Goal: Task Accomplishment & Management: Complete application form

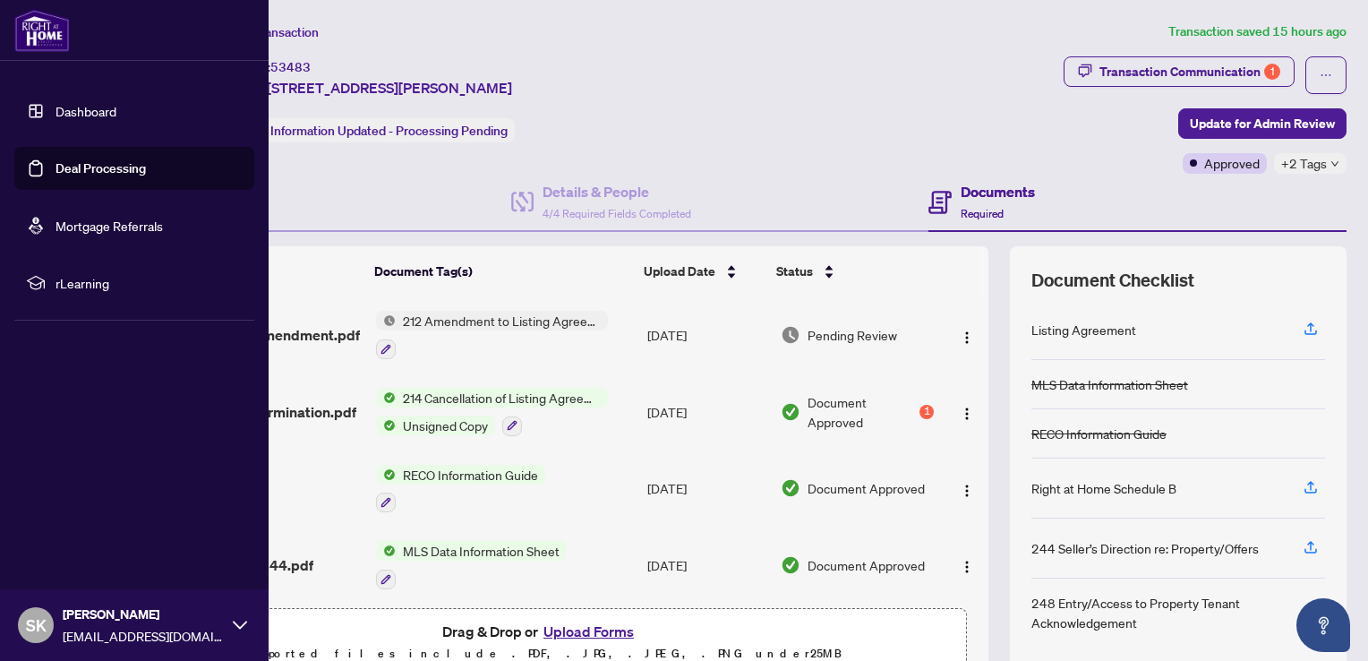
click at [98, 119] on link "Dashboard" at bounding box center [85, 111] width 61 height 16
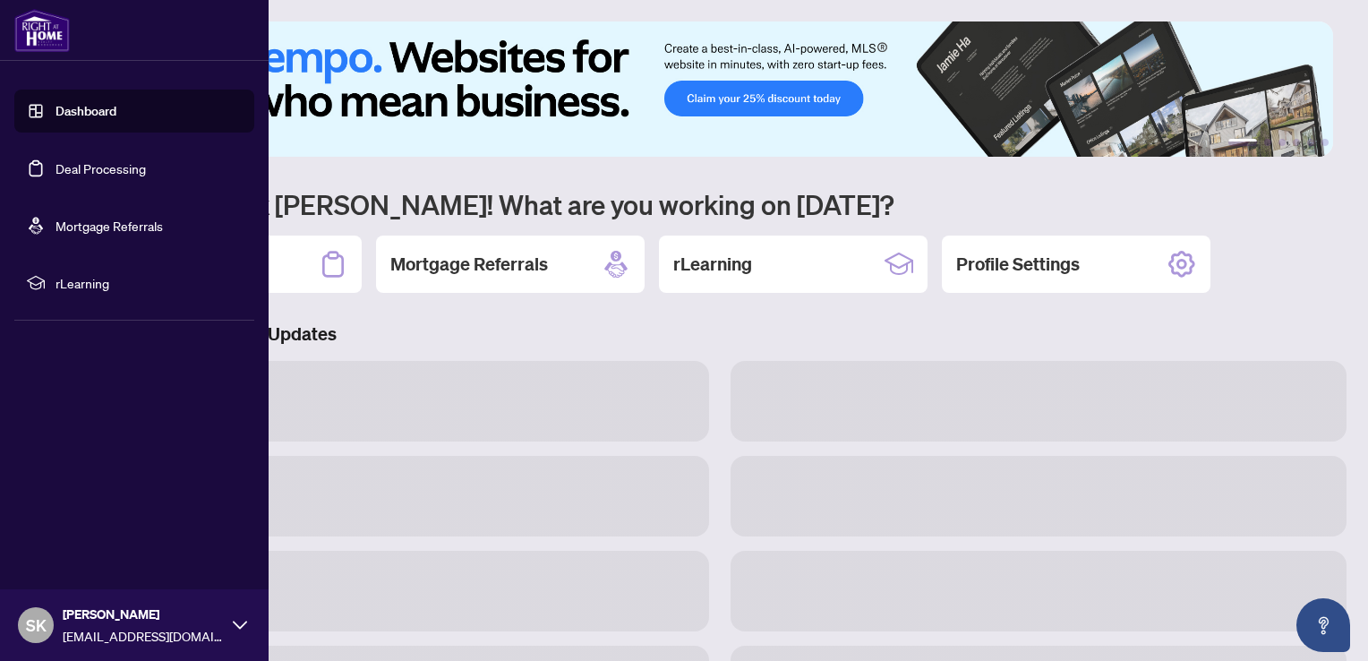
click at [125, 172] on link "Deal Processing" at bounding box center [100, 168] width 90 height 16
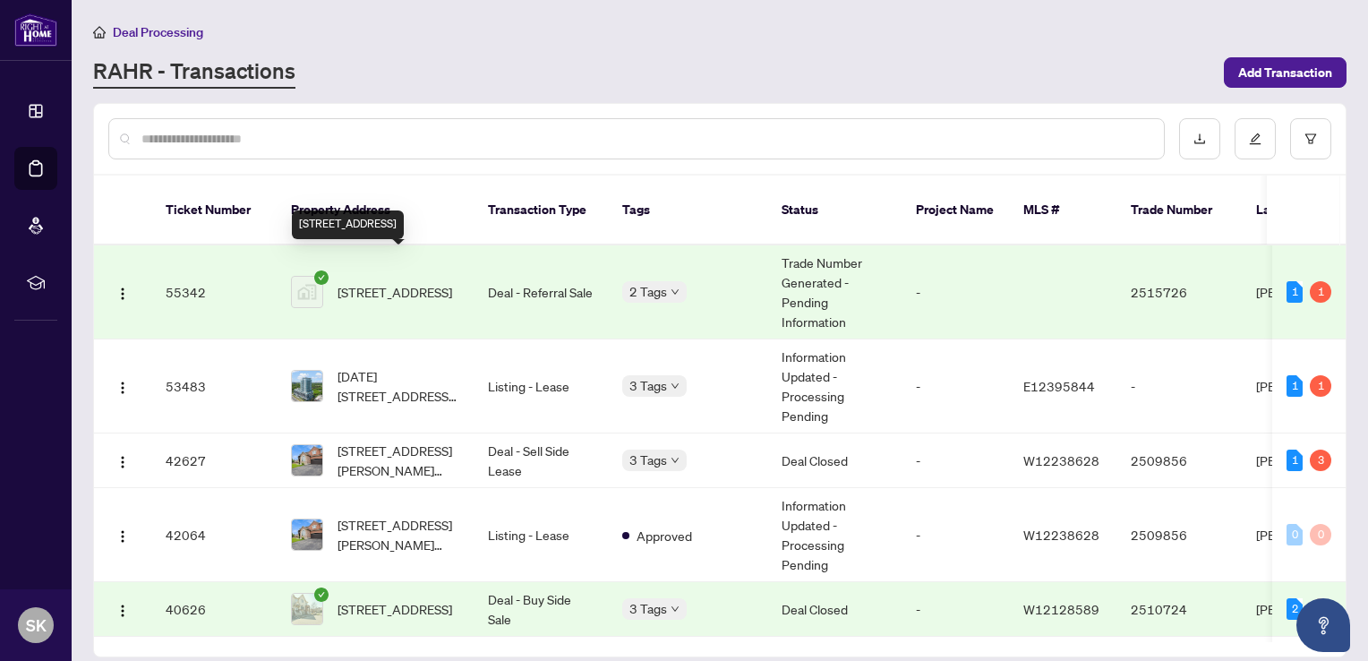
click at [389, 282] on span "[STREET_ADDRESS]" at bounding box center [394, 292] width 115 height 20
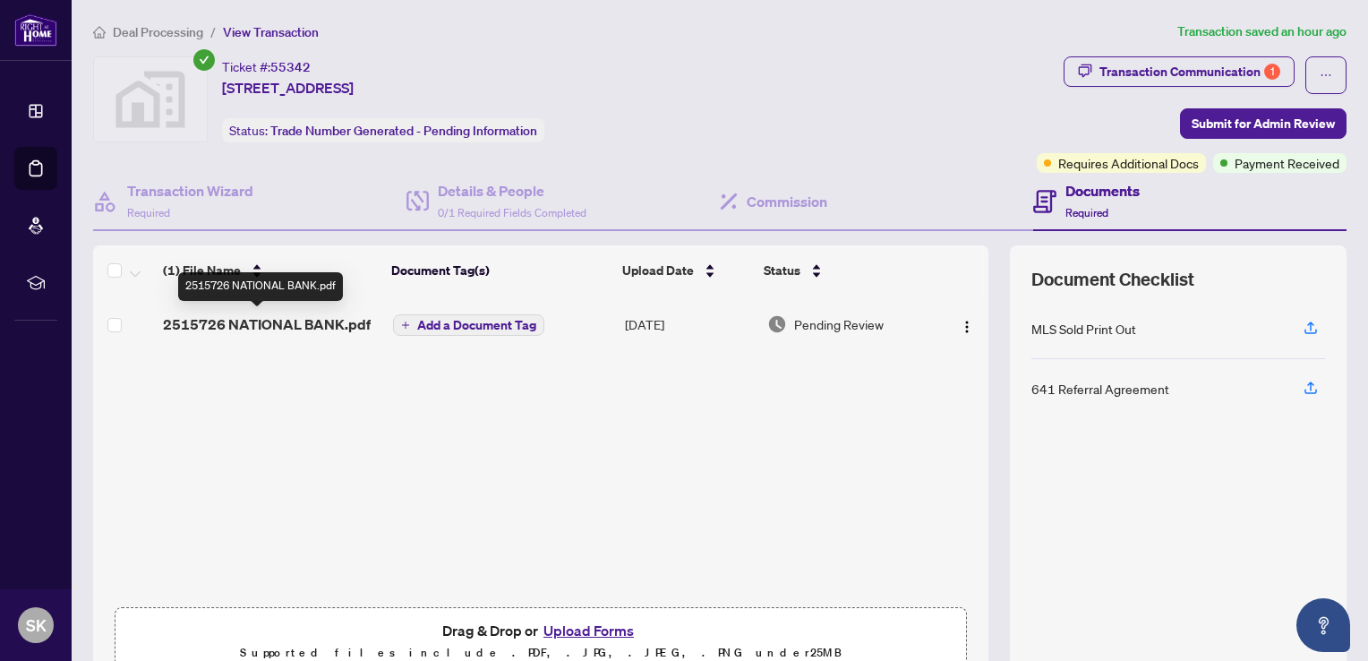
click at [236, 325] on span "2515726 NATIONAL BANK.pdf" at bounding box center [267, 323] width 208 height 21
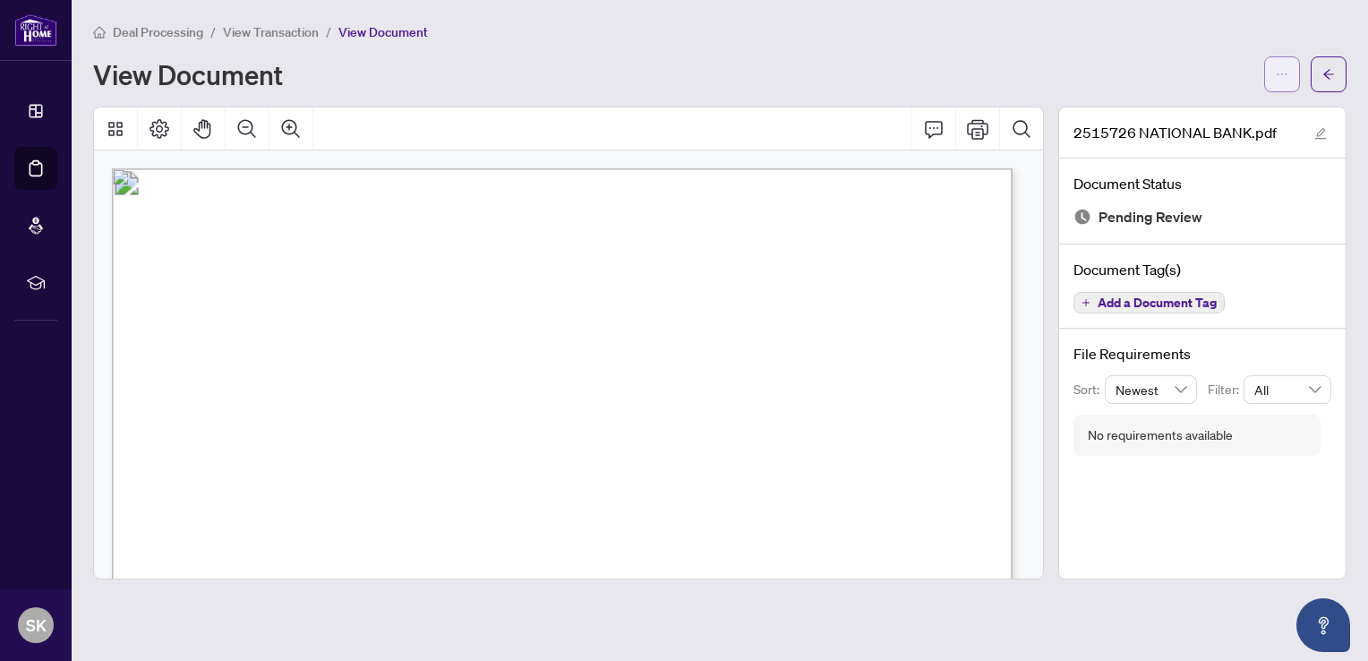
click at [1277, 63] on span "button" at bounding box center [1281, 74] width 13 height 29
click at [1199, 115] on span "Download" at bounding box center [1217, 113] width 136 height 20
click at [272, 31] on span "View Transaction" at bounding box center [271, 32] width 96 height 16
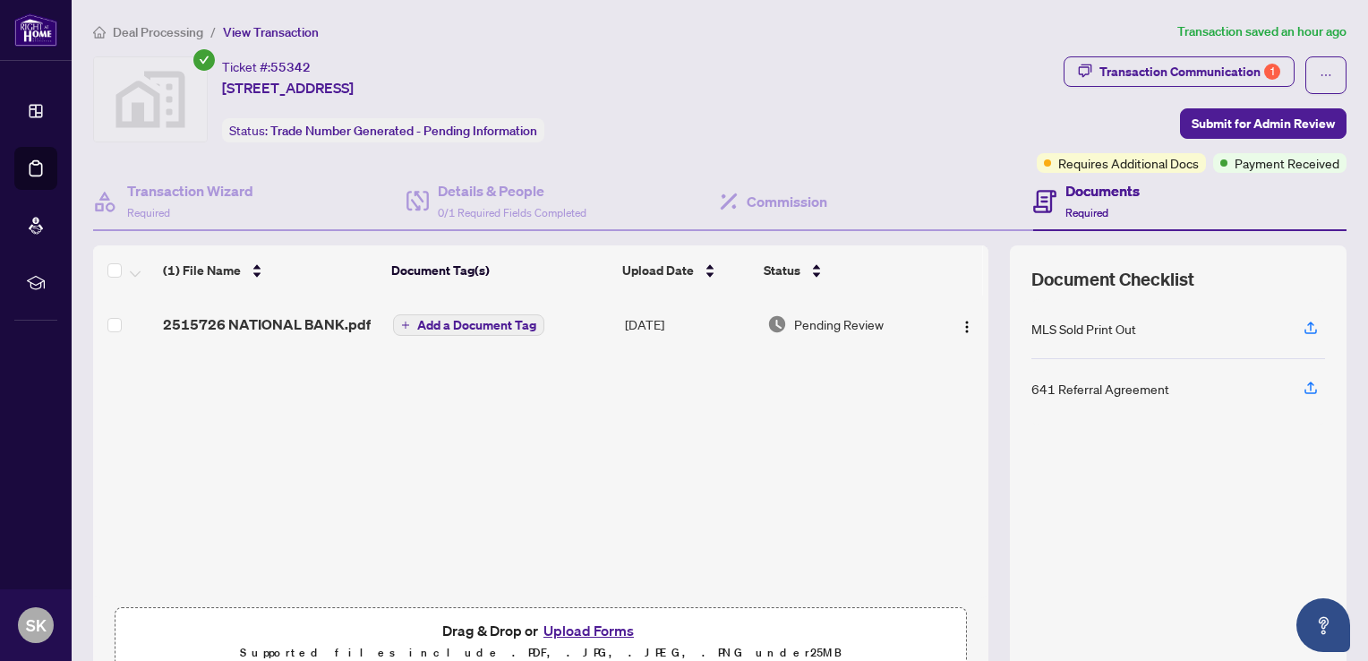
click at [597, 632] on button "Upload Forms" at bounding box center [588, 629] width 101 height 23
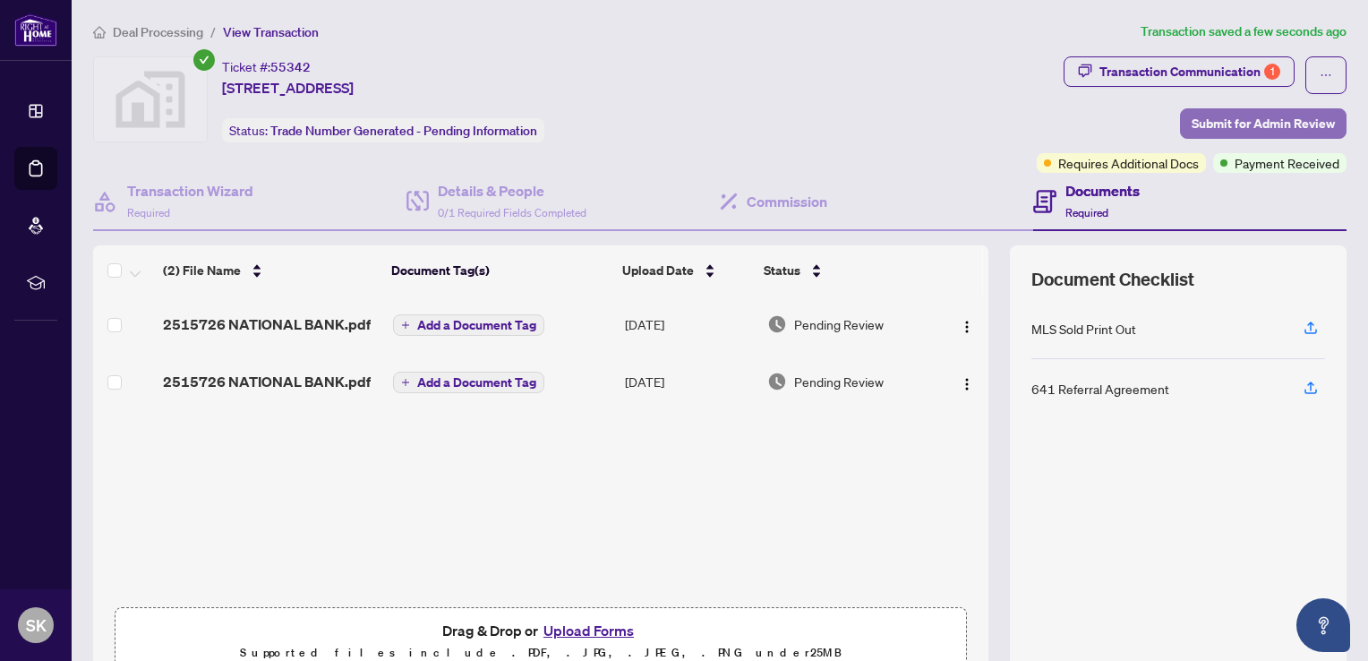
click at [1244, 115] on span "Submit for Admin Review" at bounding box center [1262, 123] width 143 height 29
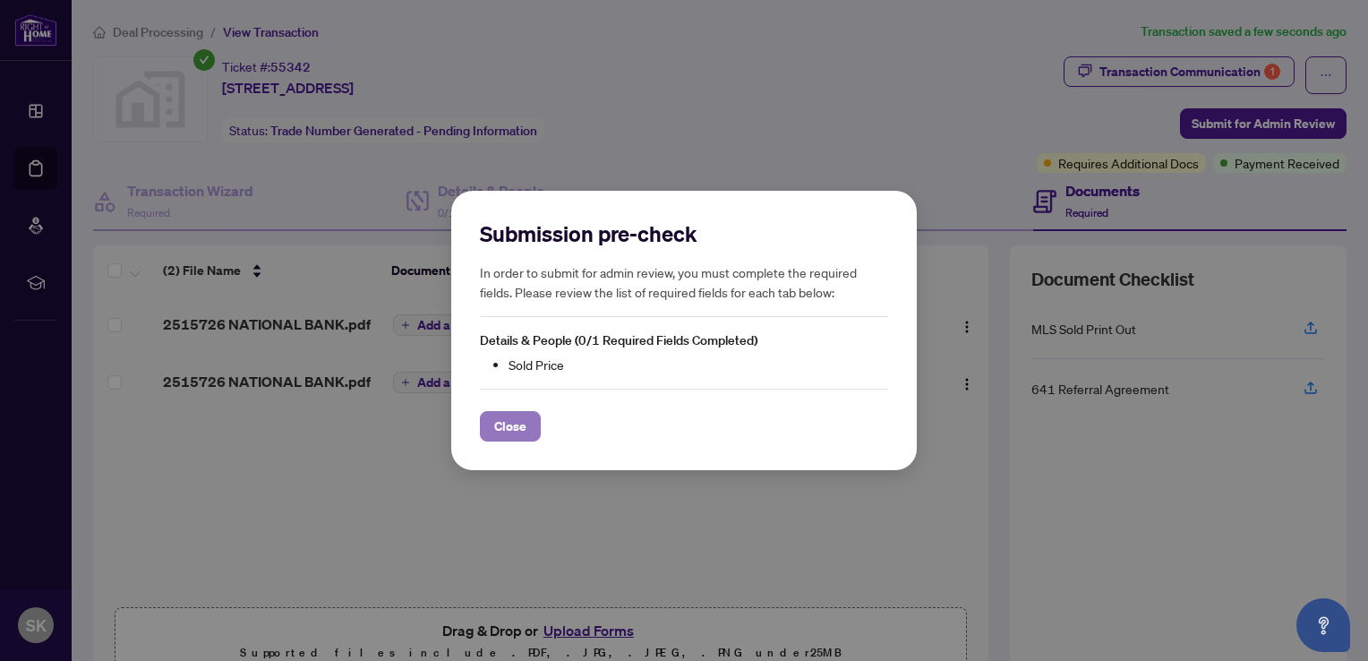
click at [522, 422] on span "Close" at bounding box center [510, 426] width 32 height 29
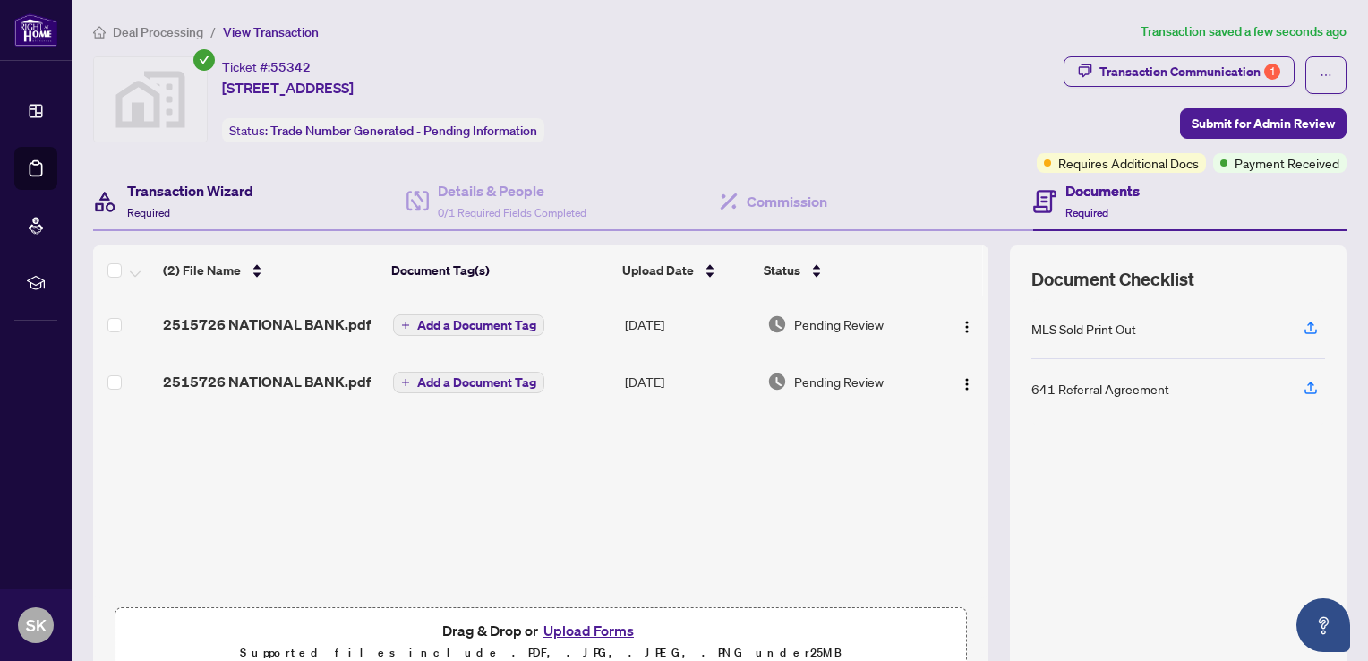
click at [218, 184] on h4 "Transaction Wizard" at bounding box center [190, 190] width 126 height 21
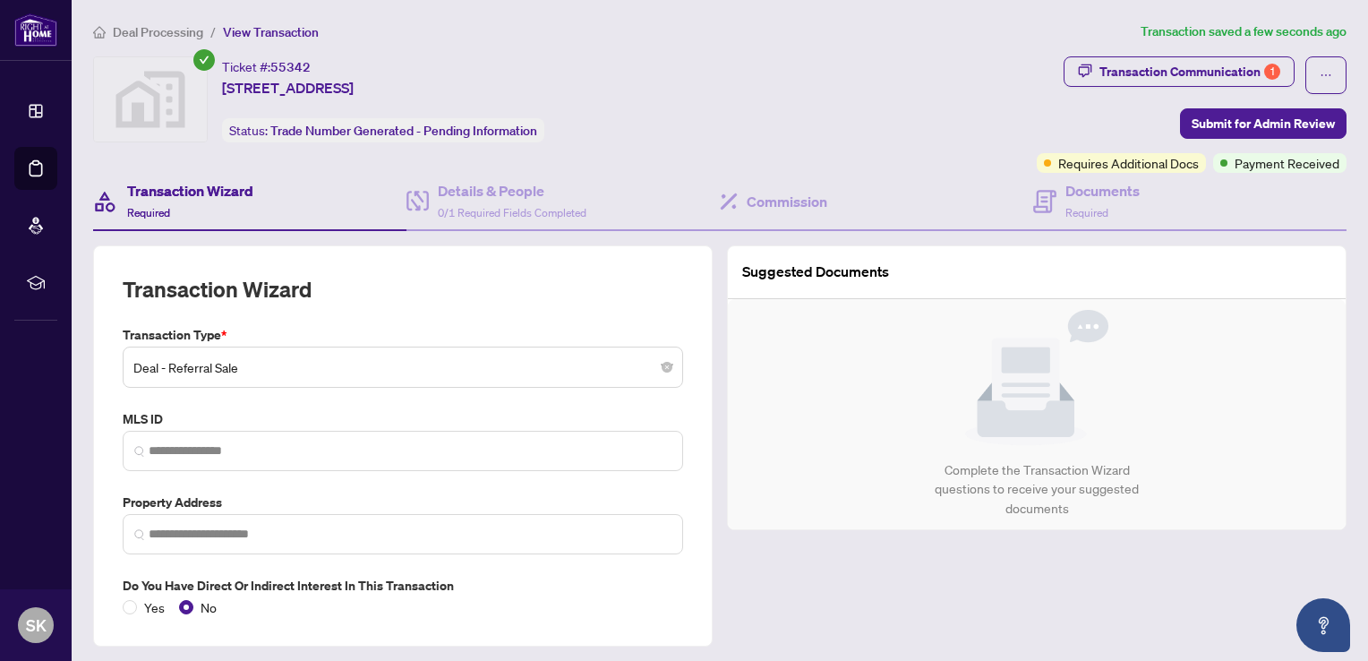
type input "**********"
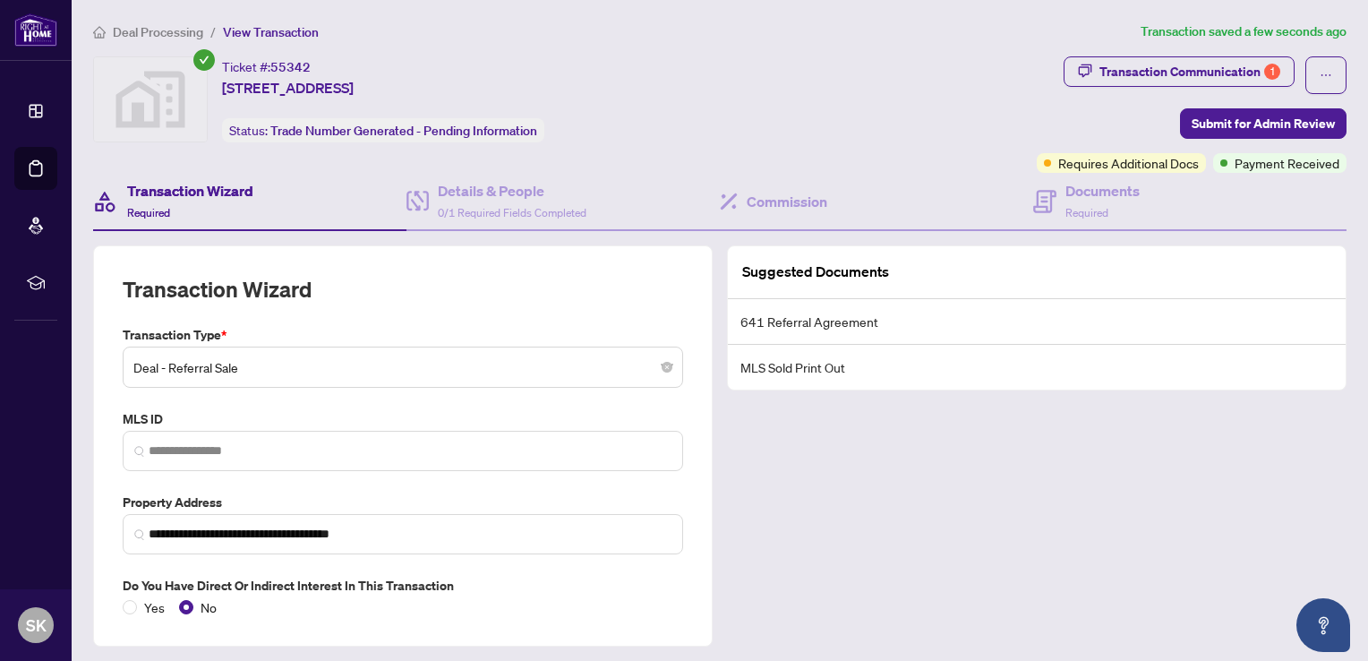
scroll to position [48, 0]
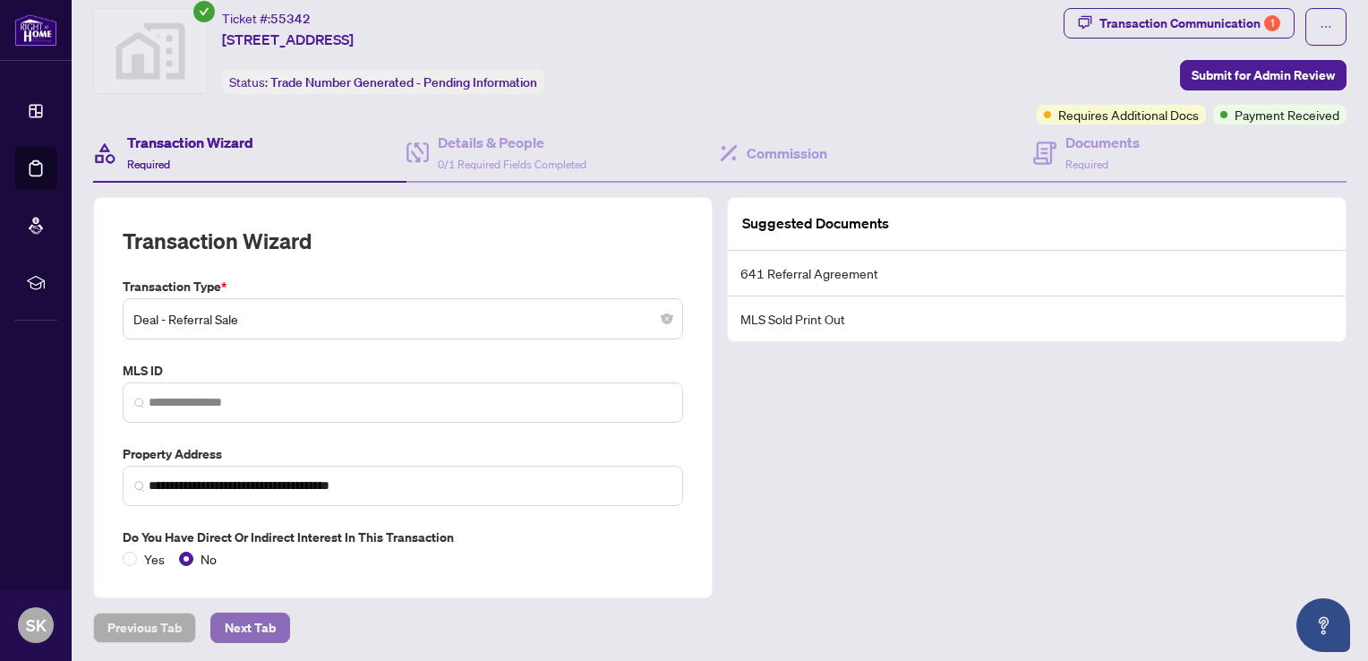
click at [249, 619] on span "Next Tab" at bounding box center [250, 627] width 51 height 29
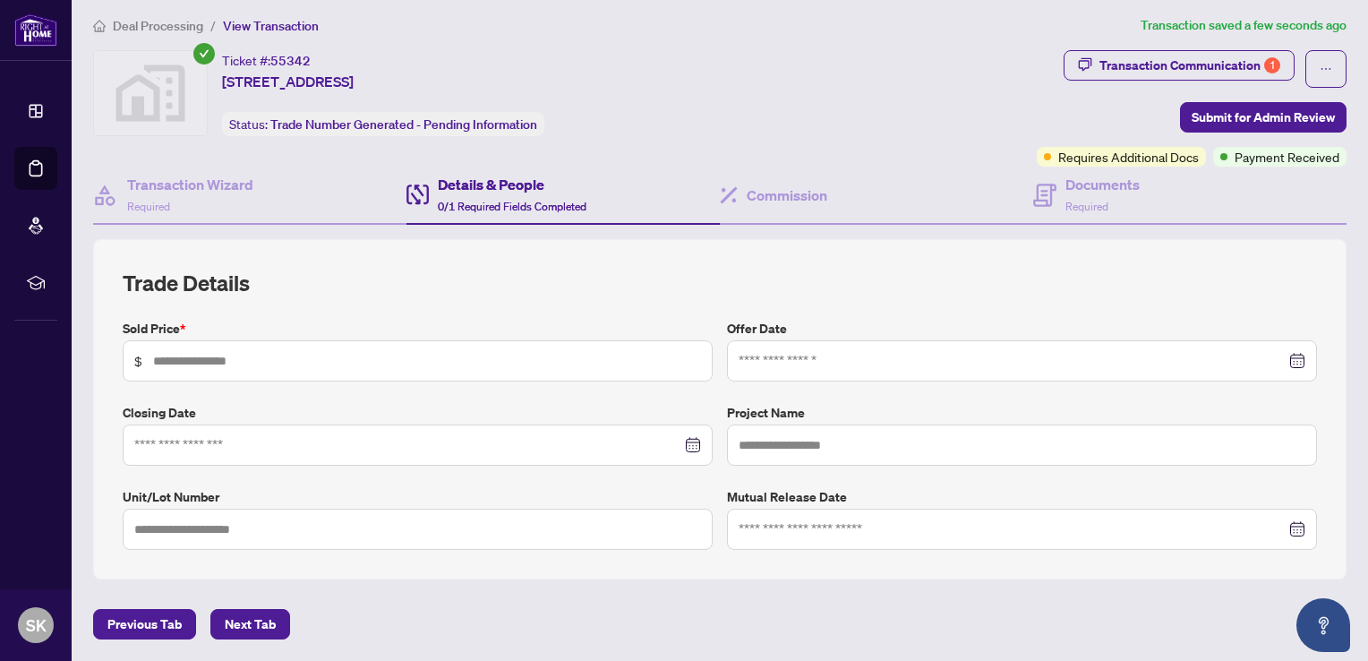
scroll to position [3, 0]
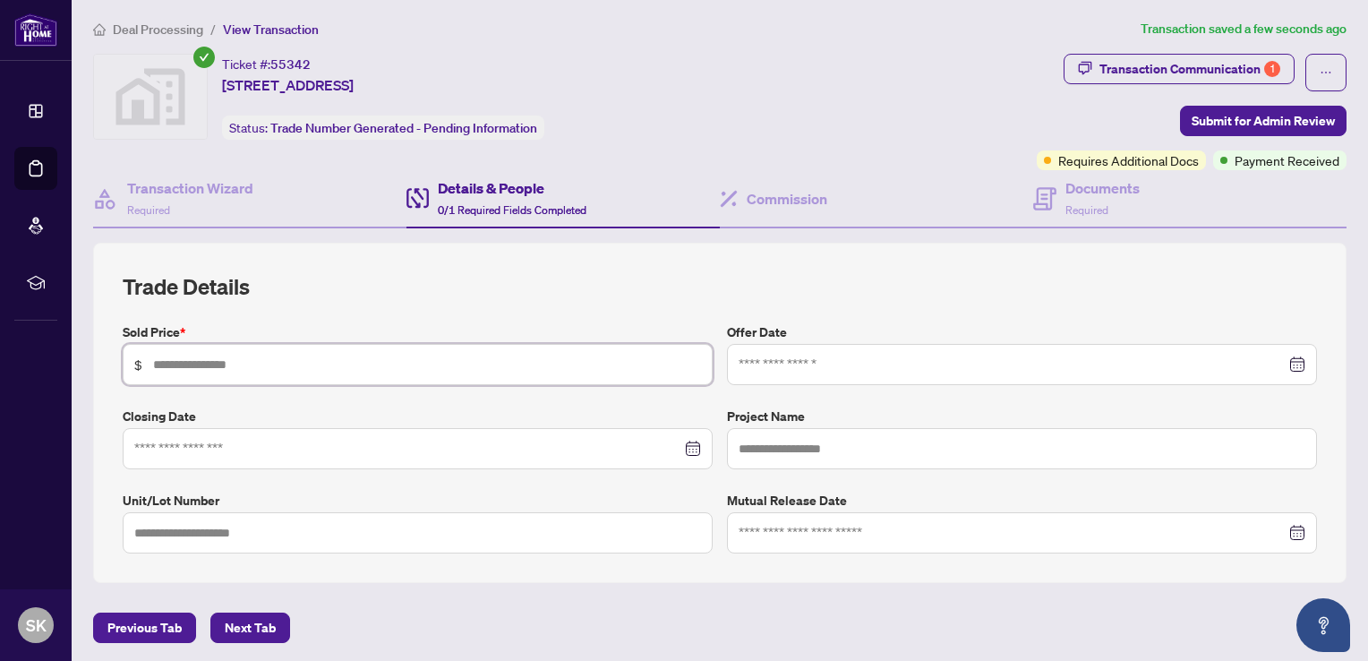
click at [351, 371] on input "text" at bounding box center [427, 364] width 548 height 20
type input "*******"
click at [256, 635] on span "Next Tab" at bounding box center [250, 627] width 51 height 29
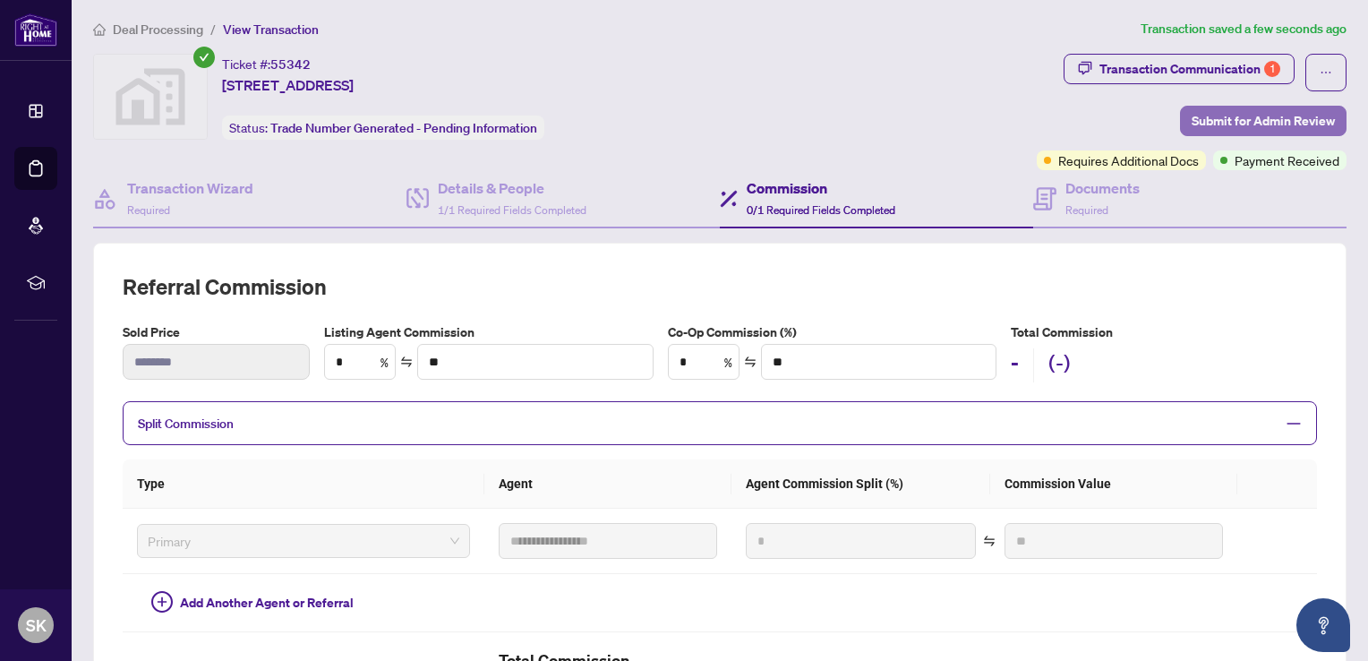
click at [1269, 121] on span "Submit for Admin Review" at bounding box center [1262, 121] width 143 height 29
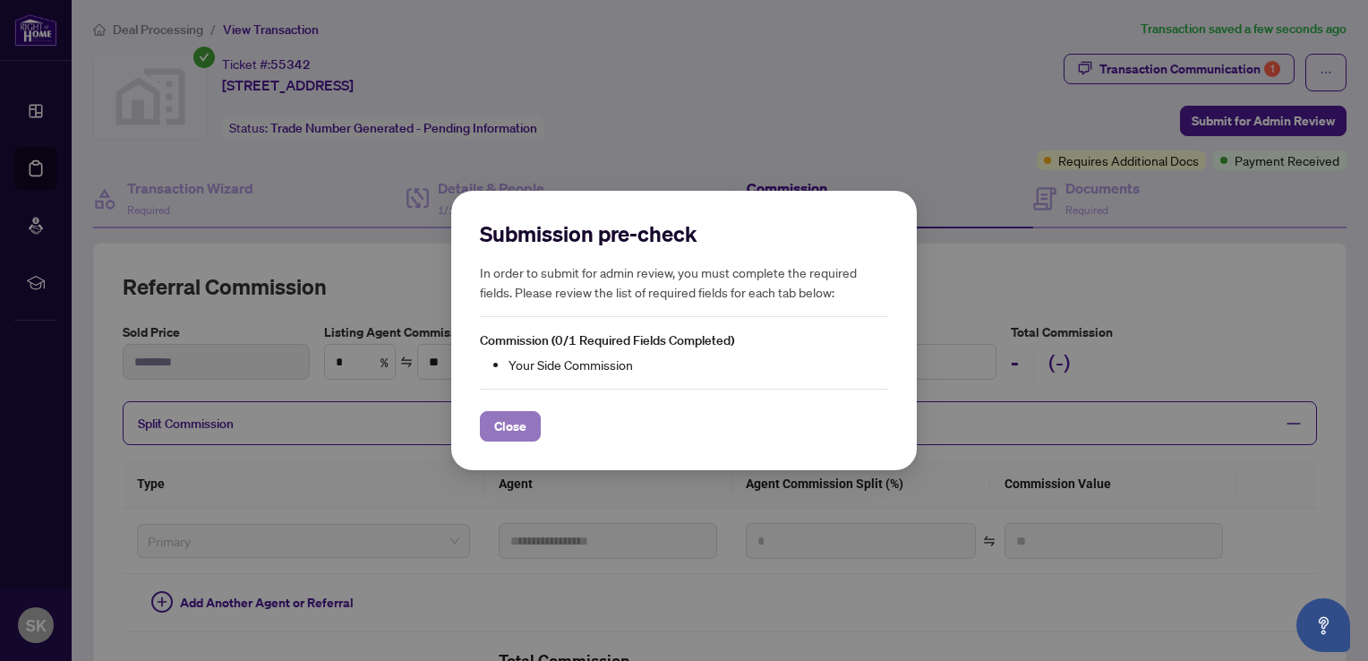
click at [509, 436] on span "Close" at bounding box center [510, 426] width 32 height 29
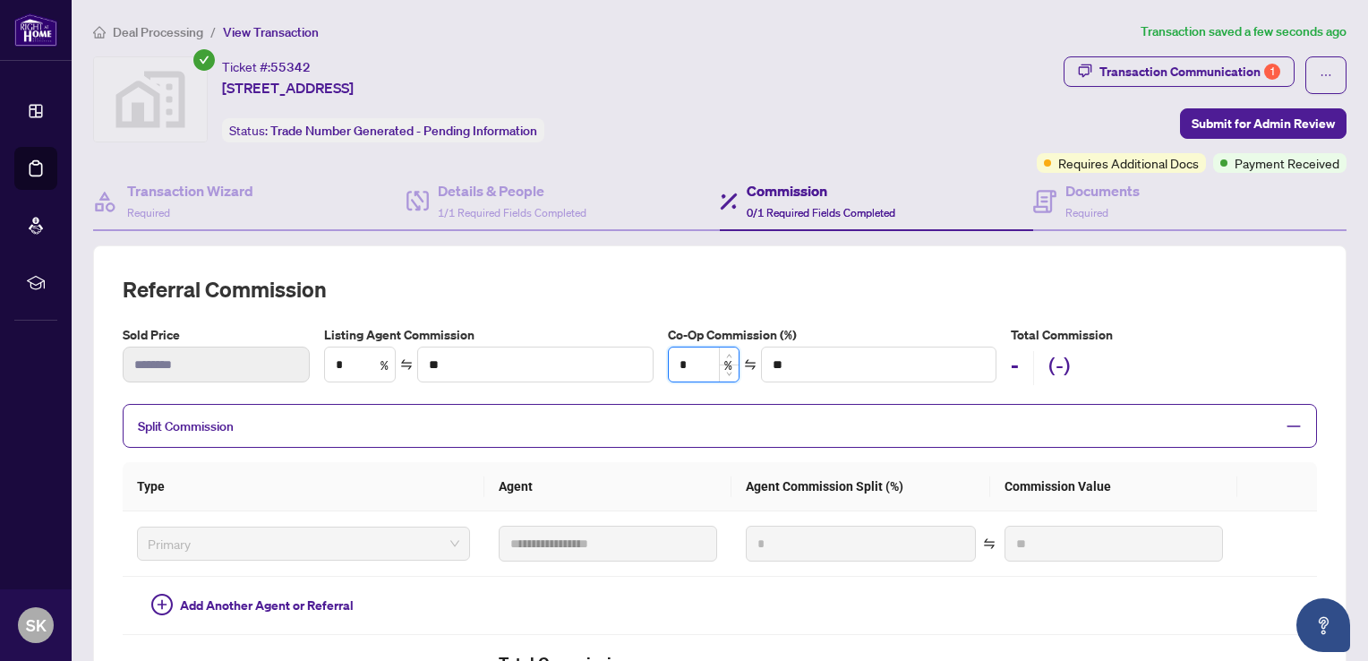
click at [701, 366] on input "*" at bounding box center [704, 364] width 70 height 34
type input "*"
type input "*******"
type input "***"
type input "*******"
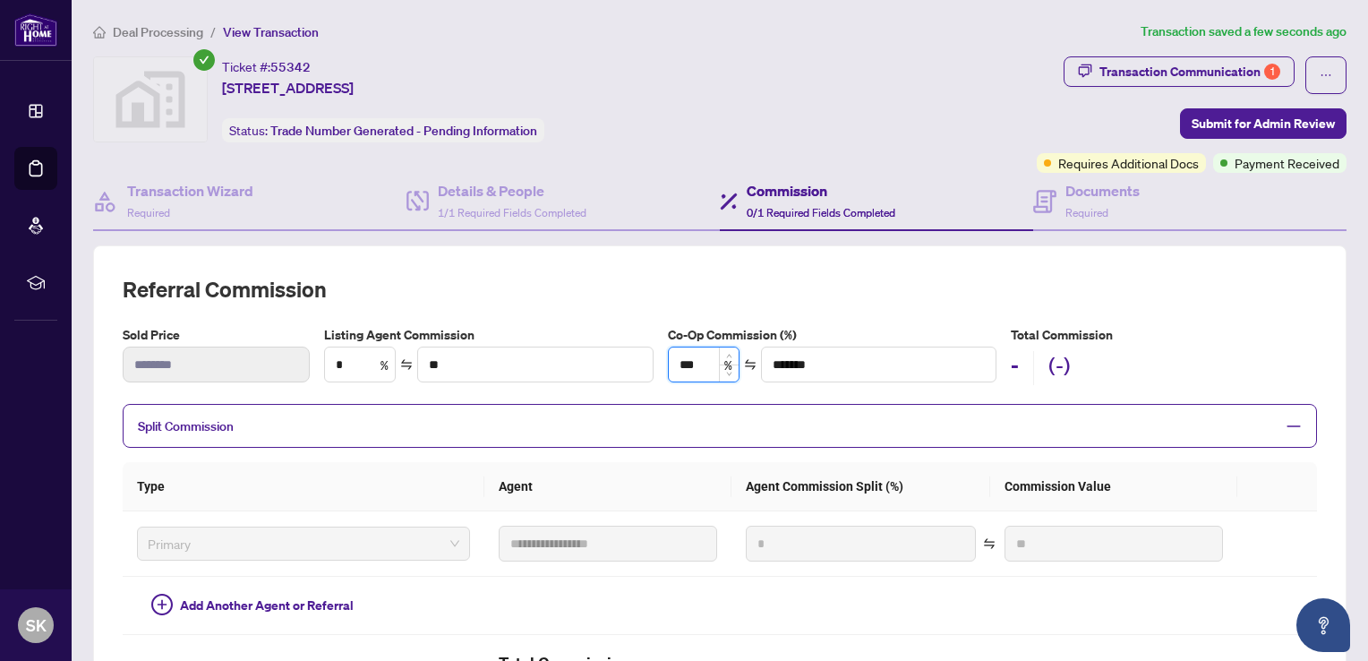
type input "***"
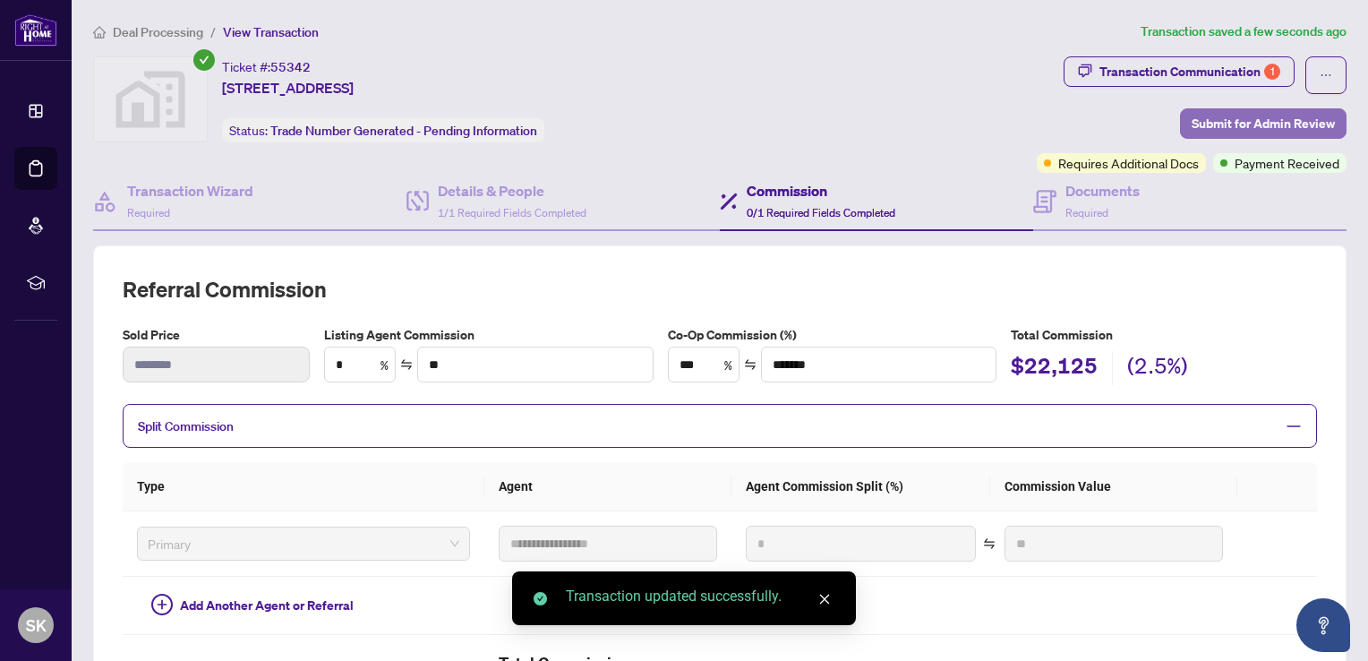
click at [1221, 127] on span "Submit for Admin Review" at bounding box center [1262, 123] width 143 height 29
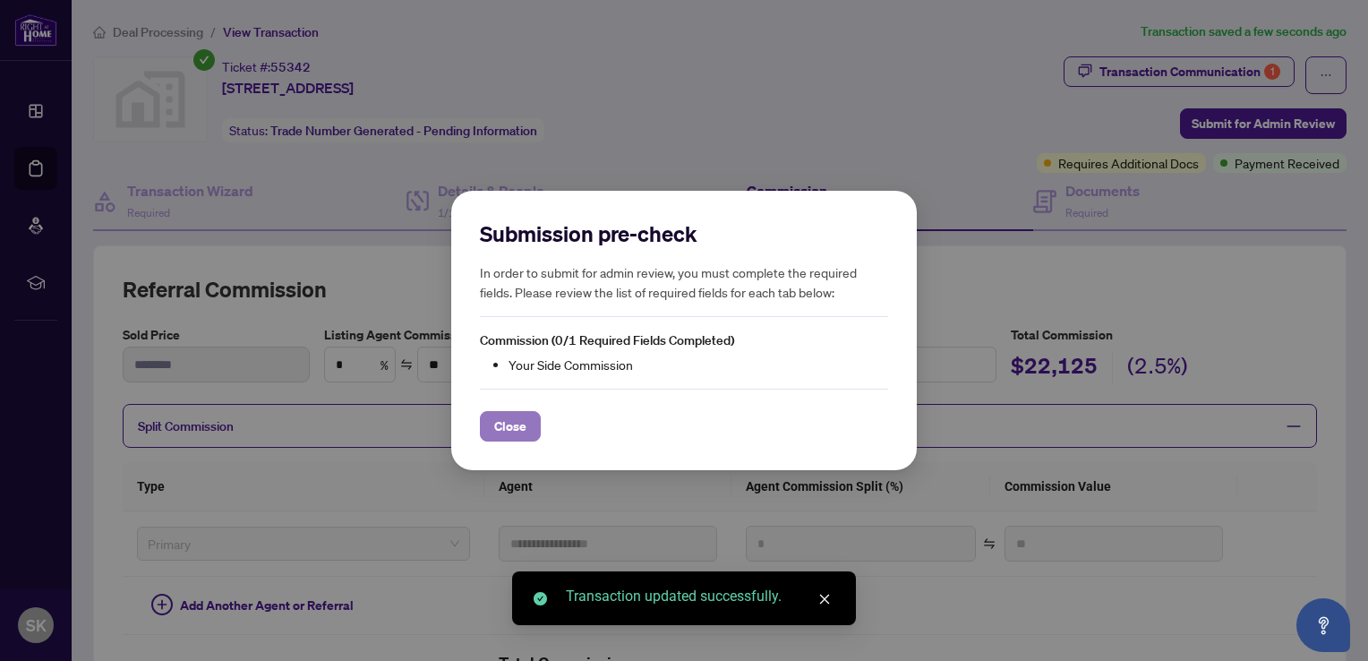
click at [505, 434] on span "Close" at bounding box center [510, 426] width 32 height 29
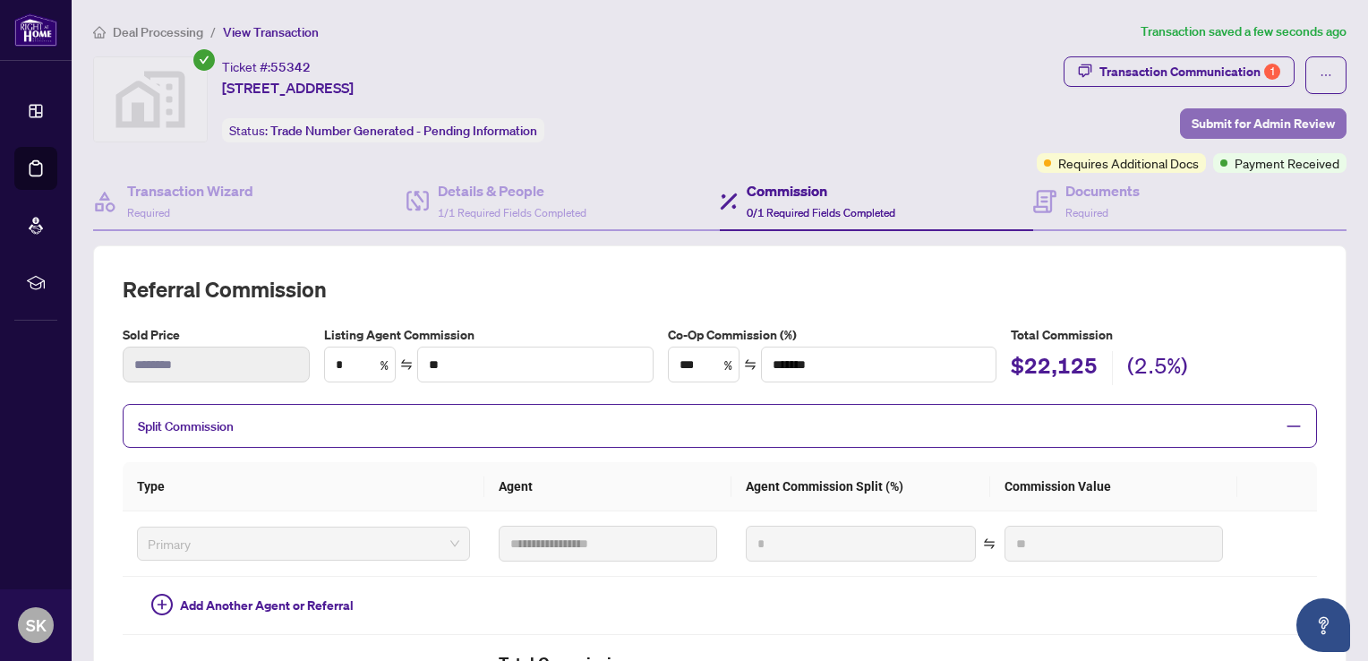
click at [1284, 122] on span "Submit for Admin Review" at bounding box center [1262, 123] width 143 height 29
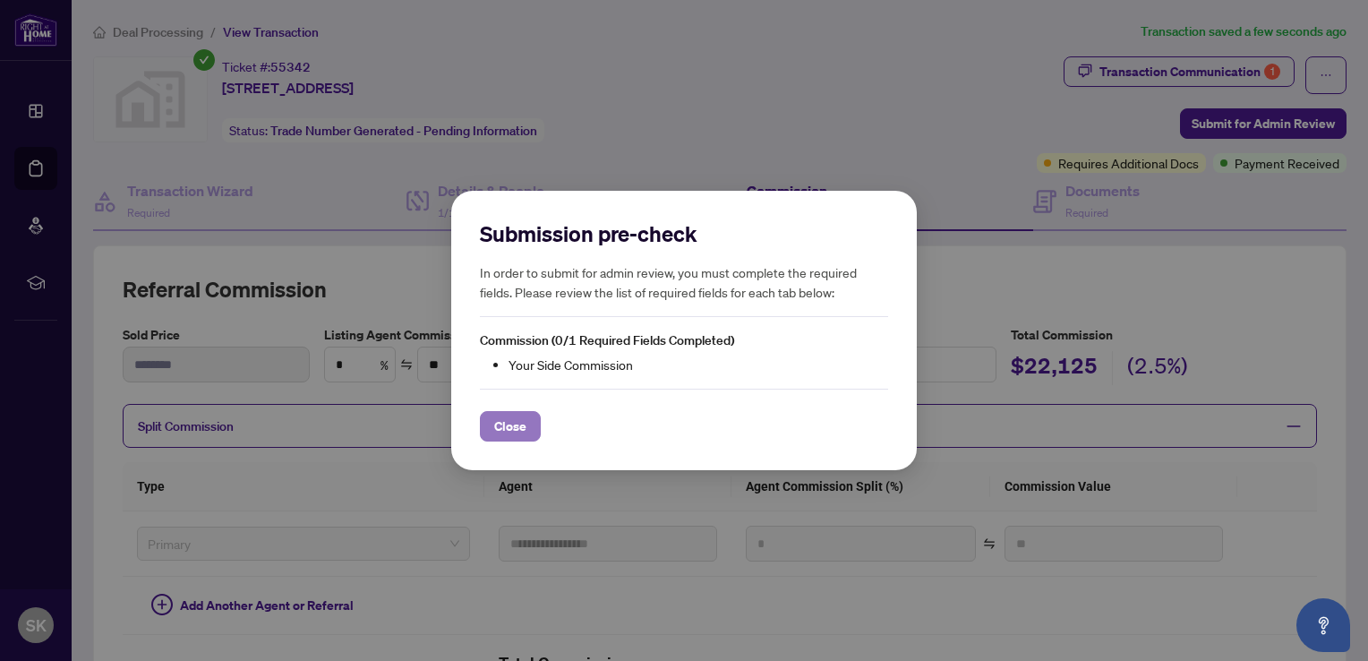
click at [519, 430] on span "Close" at bounding box center [510, 426] width 32 height 29
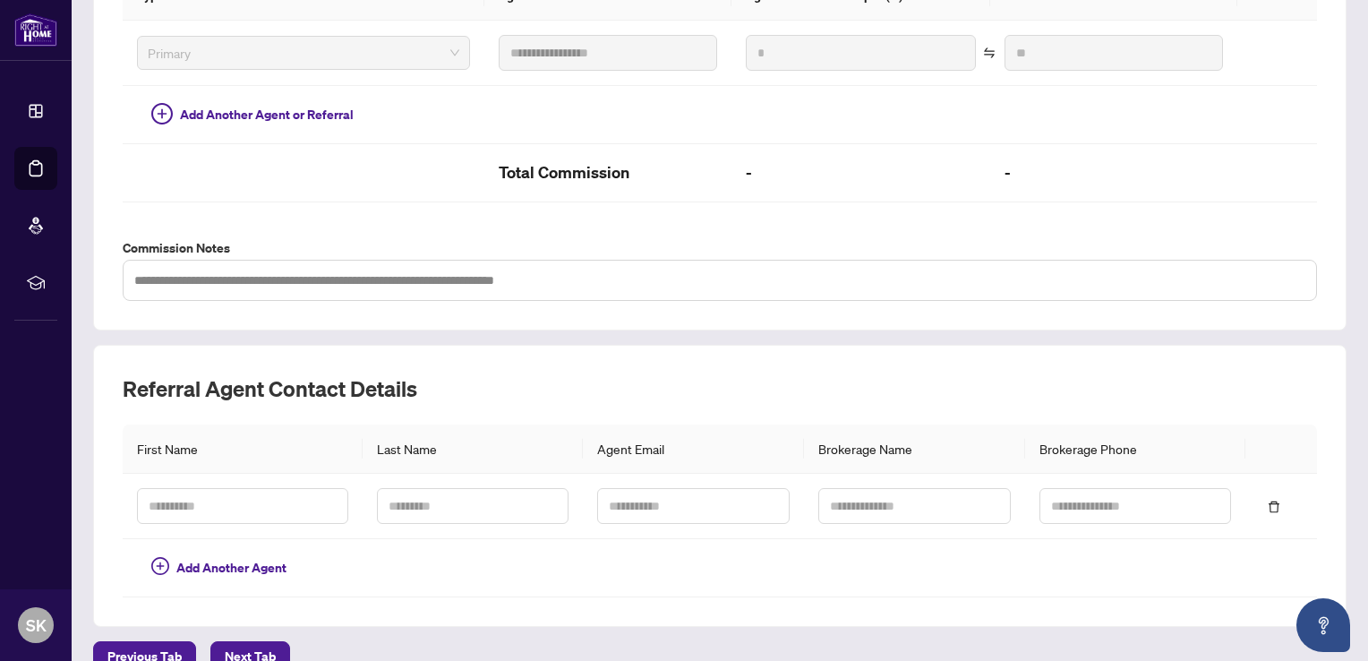
scroll to position [516, 0]
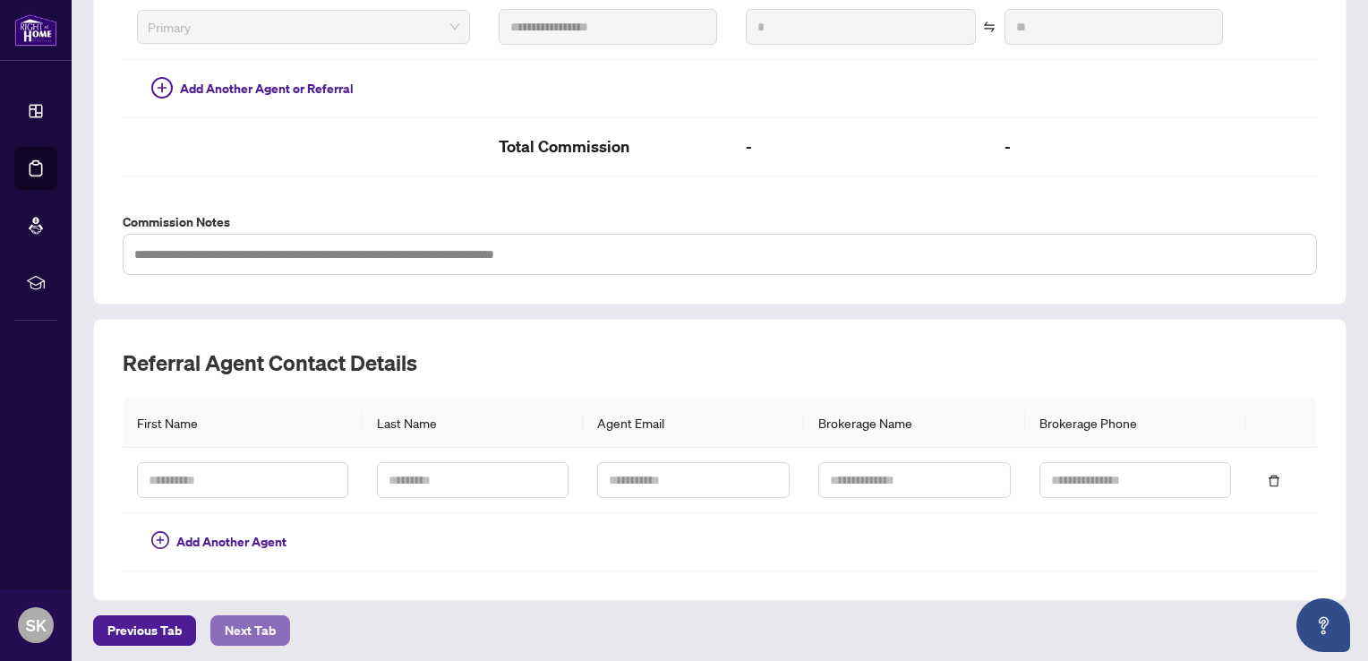
click at [254, 627] on span "Next Tab" at bounding box center [250, 630] width 51 height 29
